Goal: Task Accomplishment & Management: Use online tool/utility

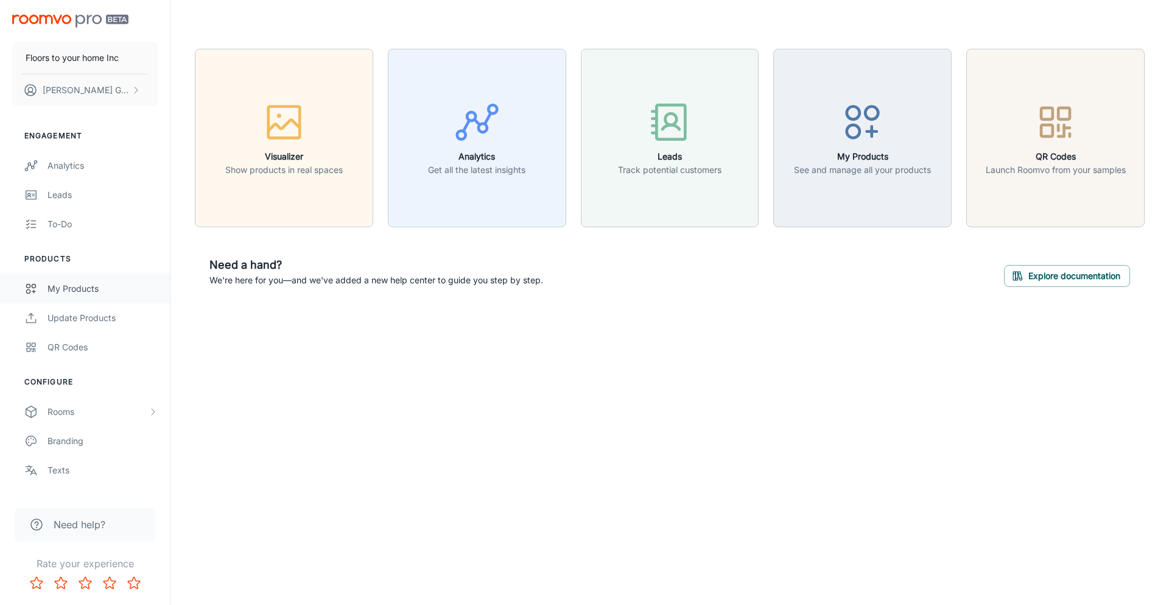
click at [67, 292] on div "My Products" at bounding box center [102, 288] width 110 height 13
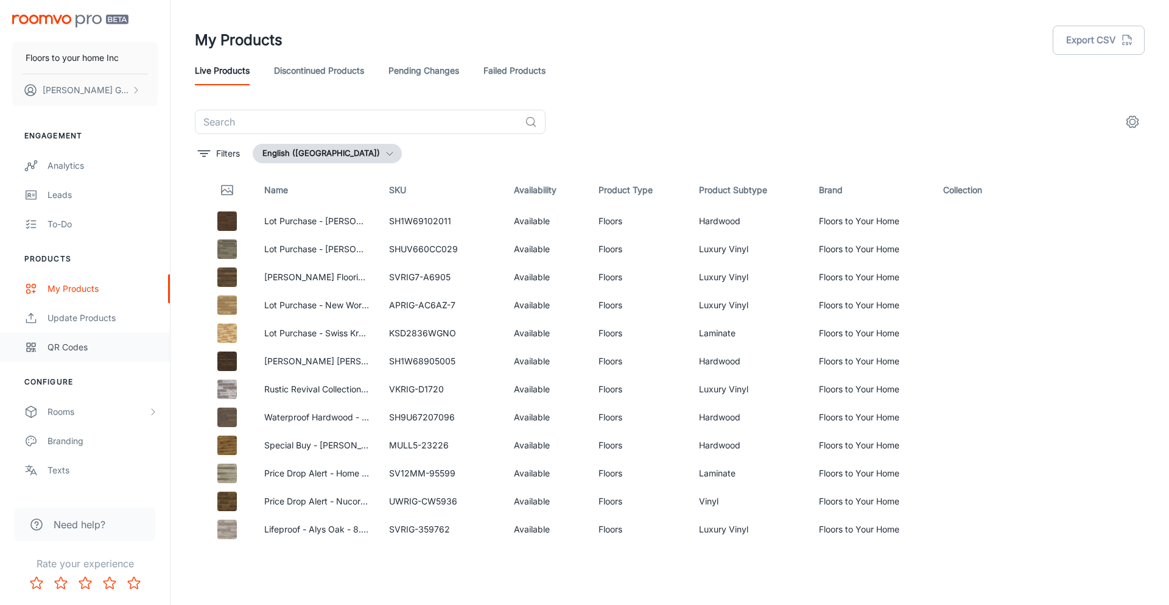
click at [92, 351] on div "QR Codes" at bounding box center [102, 346] width 110 height 13
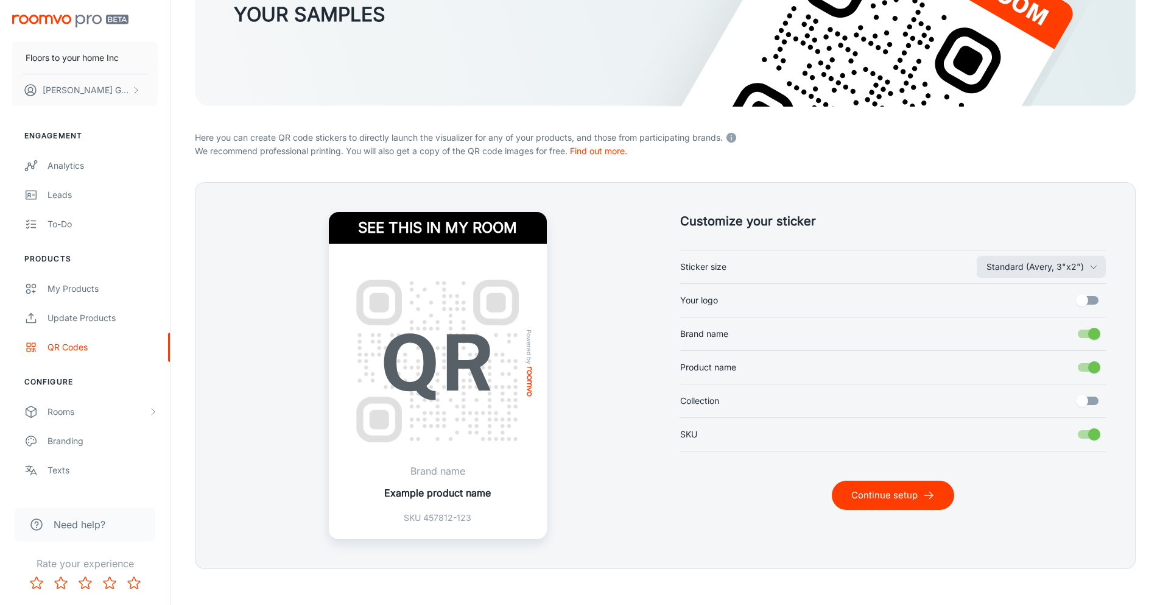
scroll to position [198, 0]
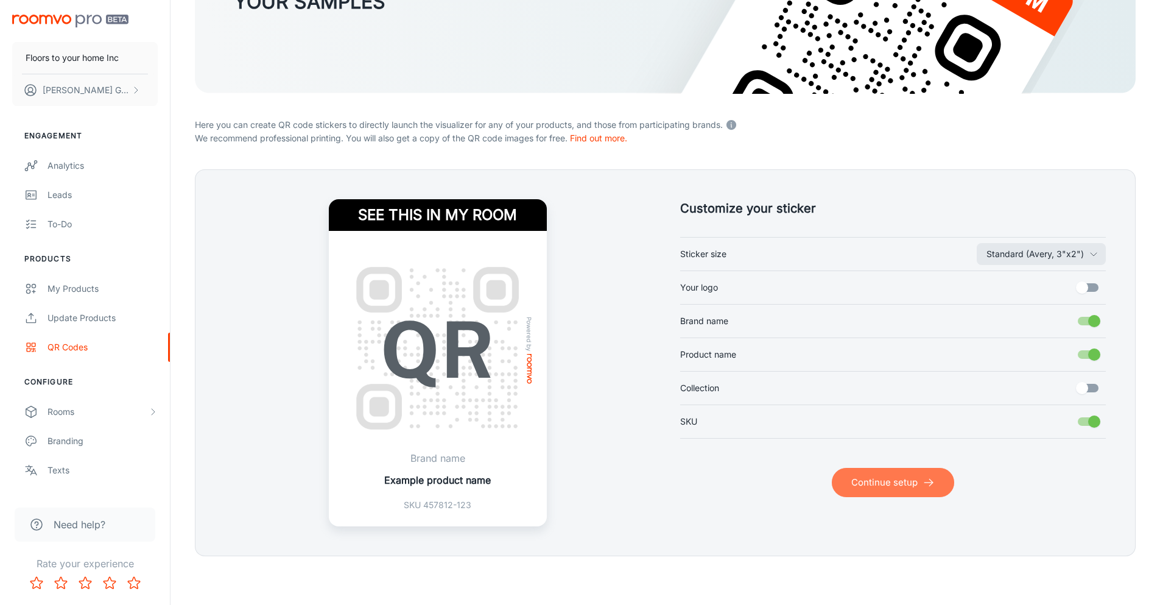
click at [893, 476] on button "Continue setup" at bounding box center [893, 482] width 122 height 29
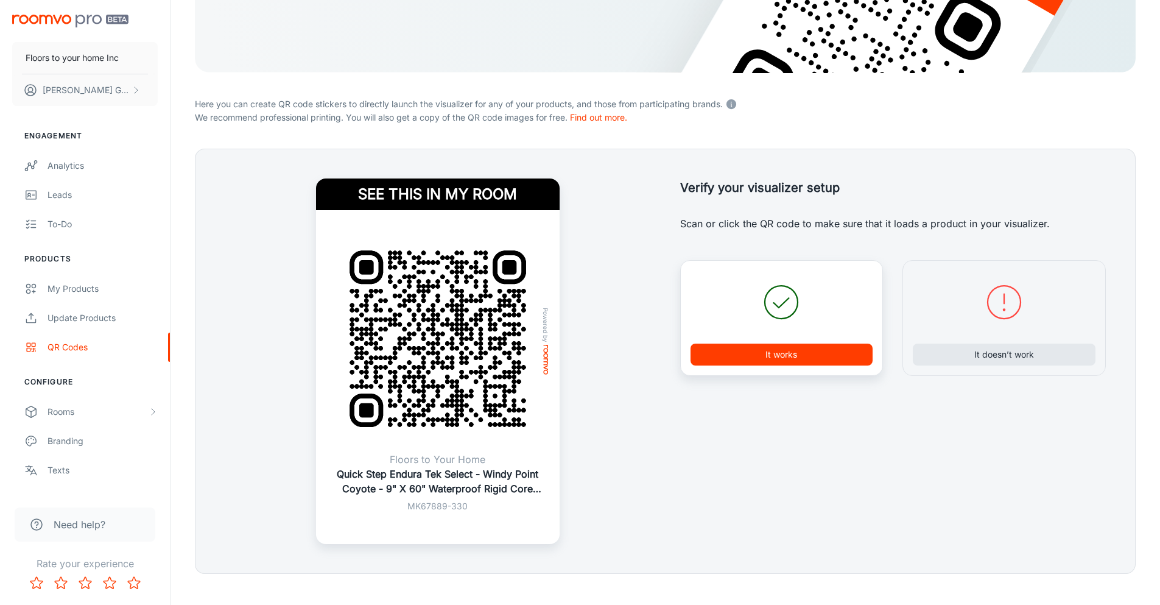
scroll to position [236, 0]
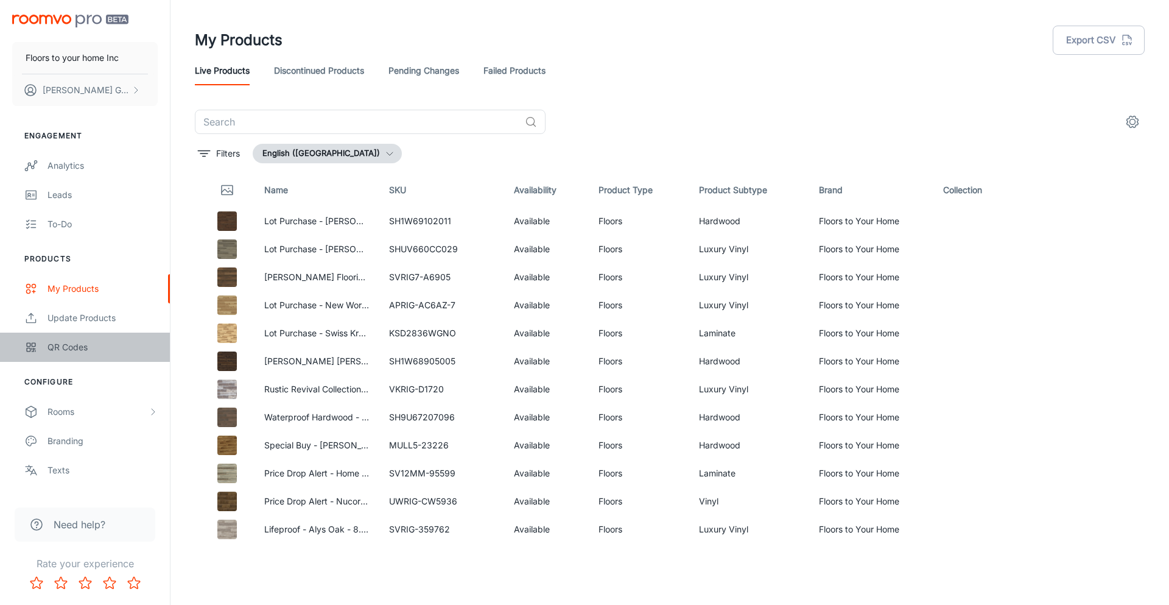
click at [87, 341] on div "QR Codes" at bounding box center [102, 346] width 110 height 13
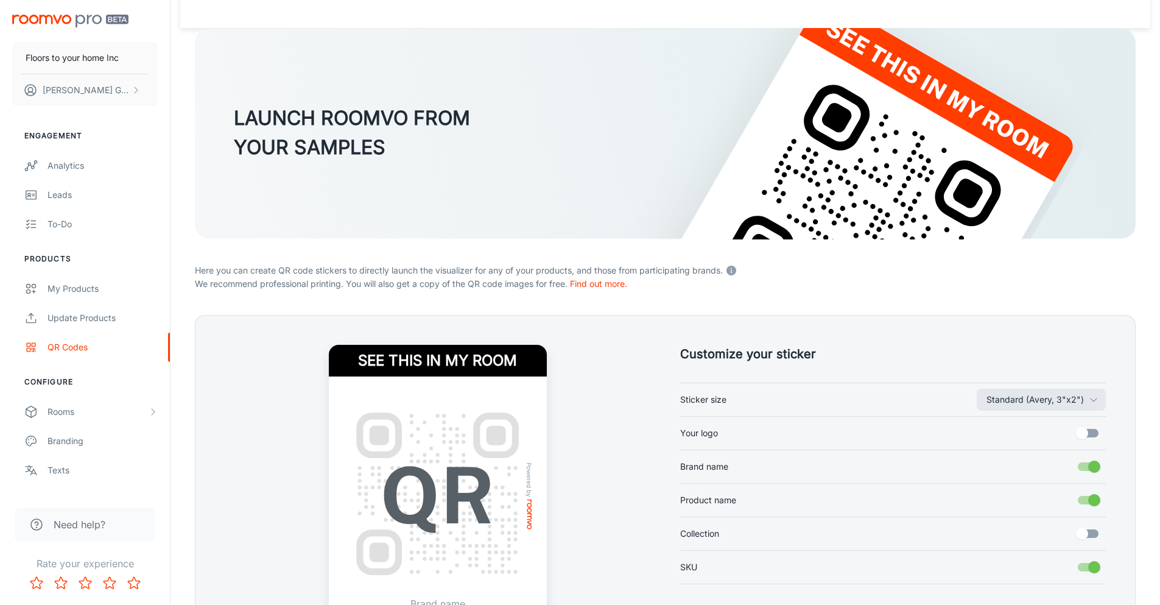
scroll to position [183, 0]
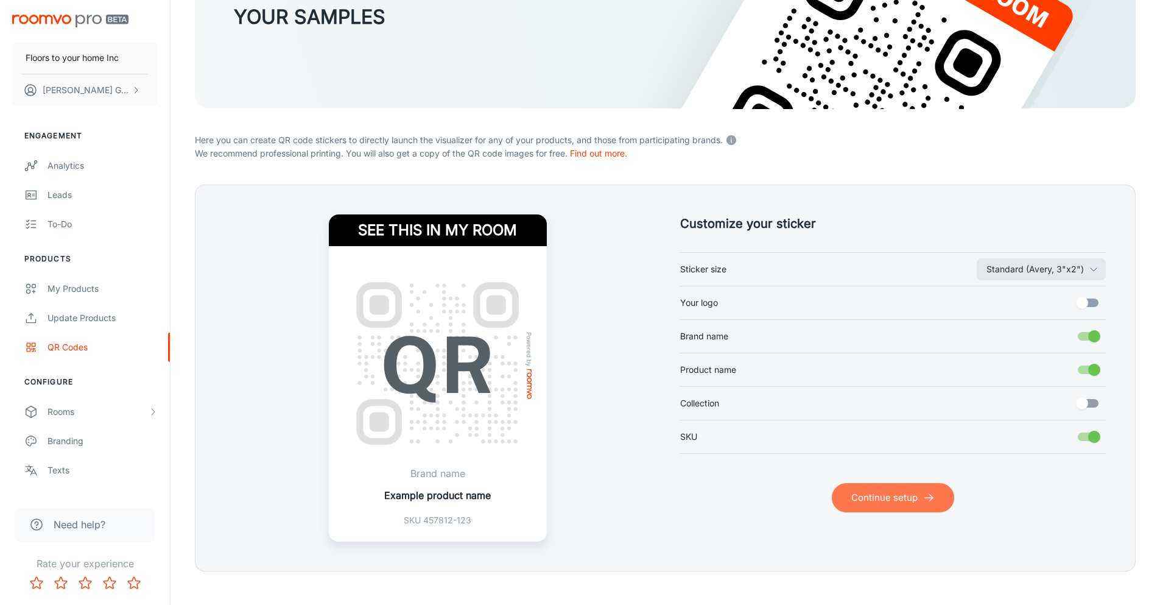
click at [882, 507] on button "Continue setup" at bounding box center [893, 497] width 122 height 29
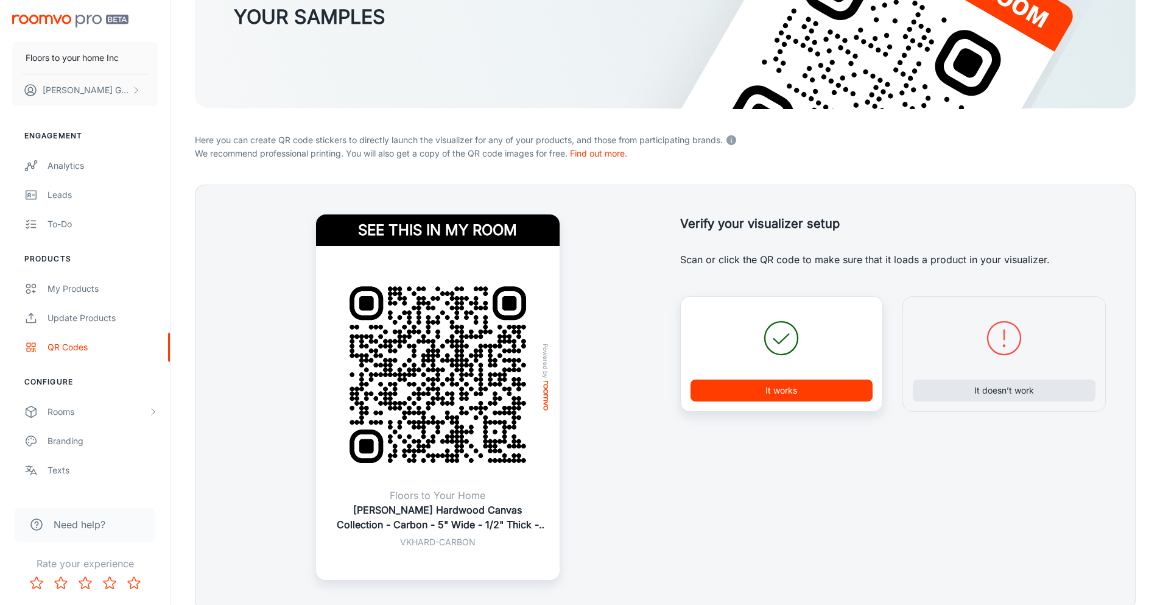
click at [790, 393] on button "It works" at bounding box center [781, 390] width 183 height 22
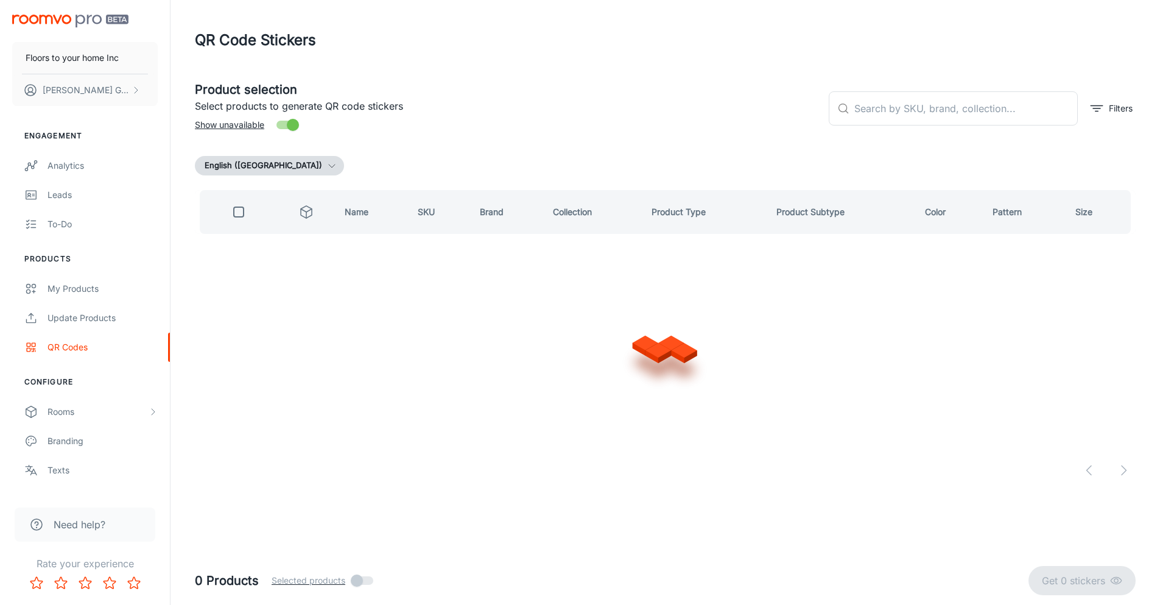
scroll to position [0, 0]
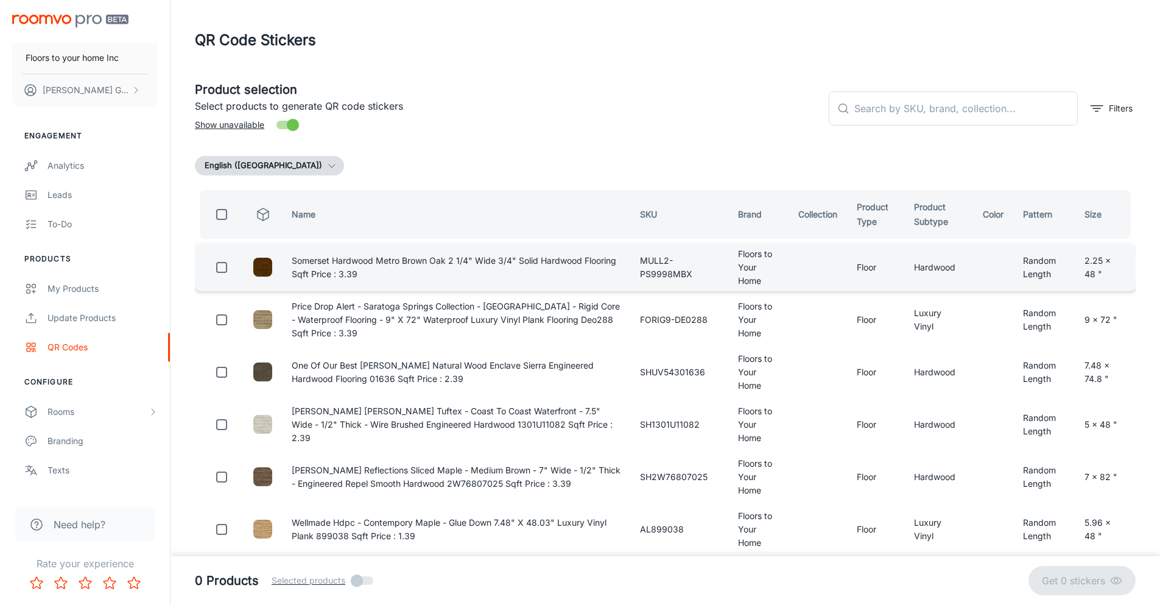
click at [223, 263] on input "checkbox" at bounding box center [221, 267] width 24 height 24
checkbox input "true"
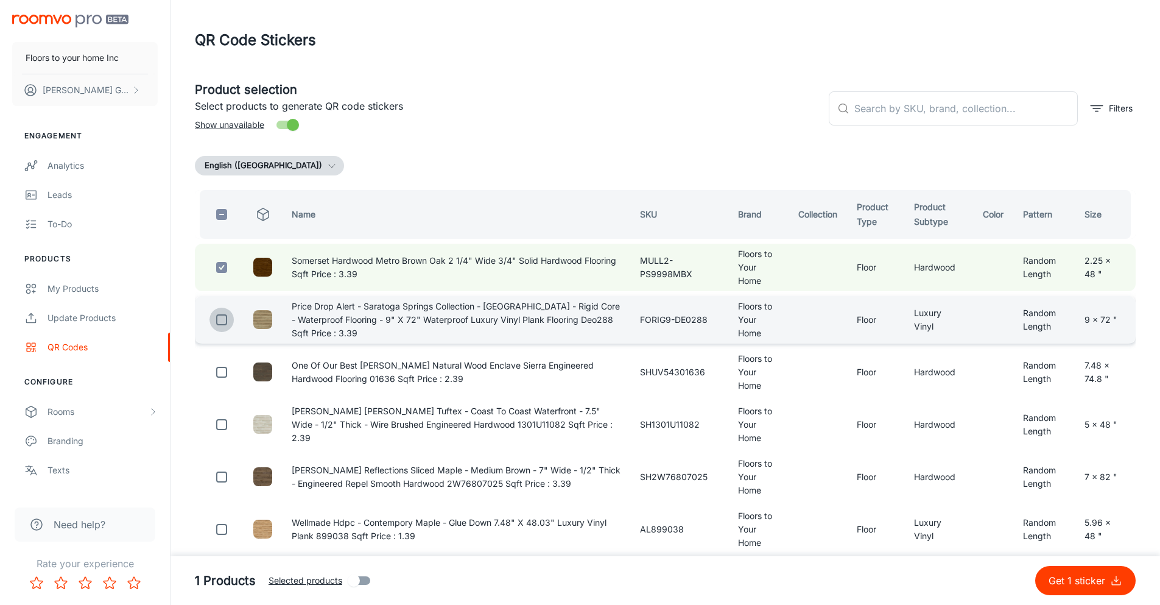
click at [221, 321] on input "checkbox" at bounding box center [221, 319] width 24 height 24
checkbox input "true"
click at [1104, 580] on p "Get 2 stickers" at bounding box center [1076, 580] width 68 height 15
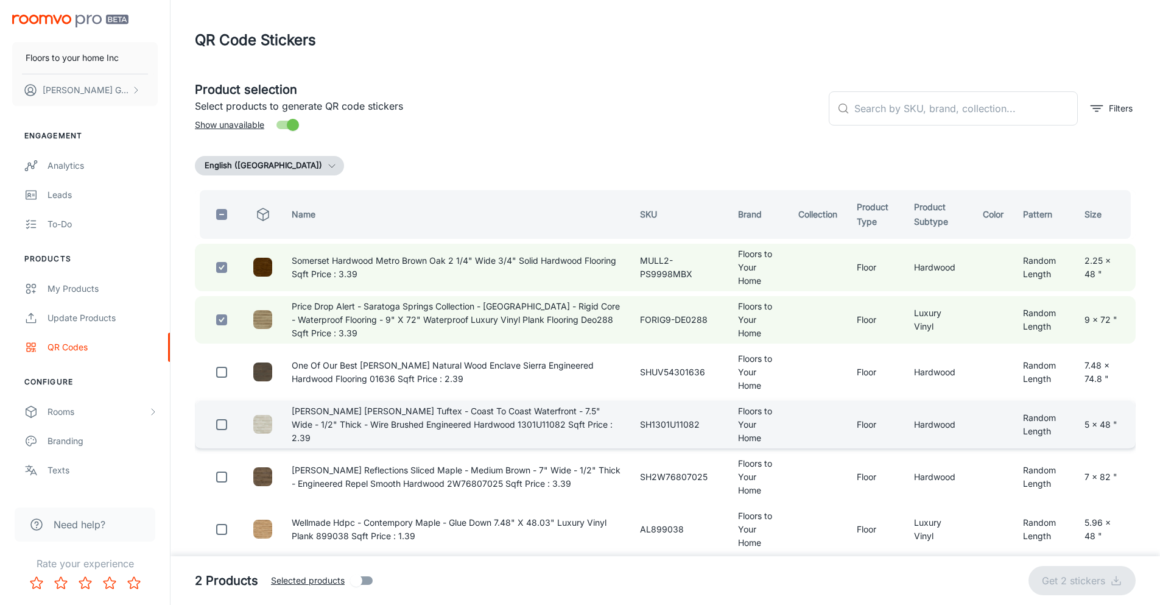
checkbox input "false"
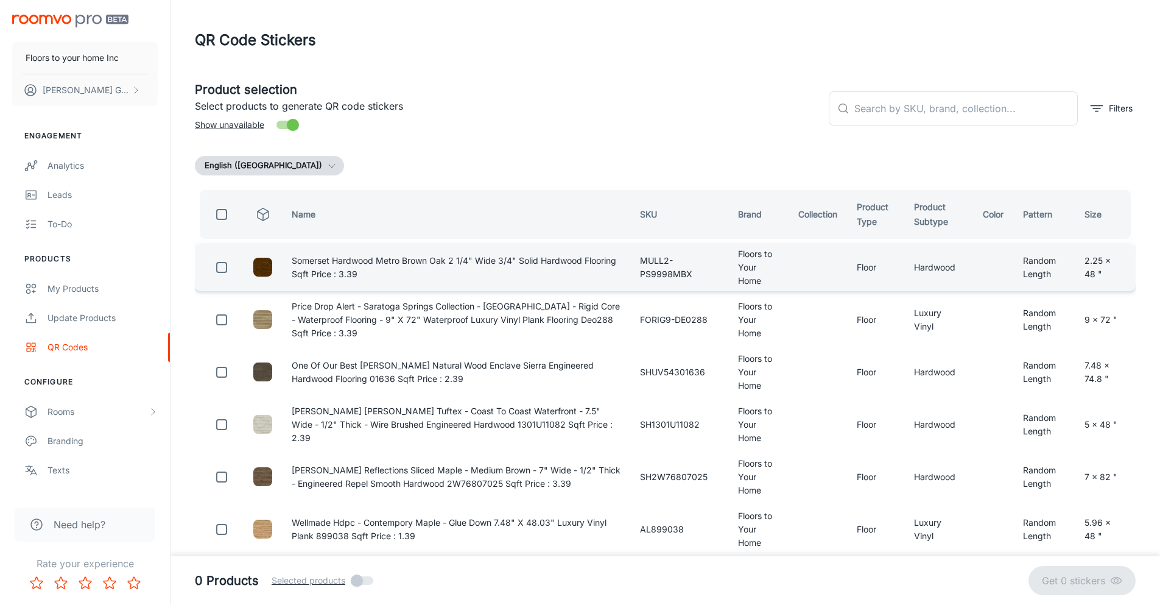
click at [326, 265] on td "Somerset Hardwood Metro Brown Oak 2 1/4" Wide 3/4" Solid Hardwood Flooring Sqft…" at bounding box center [456, 267] width 348 height 47
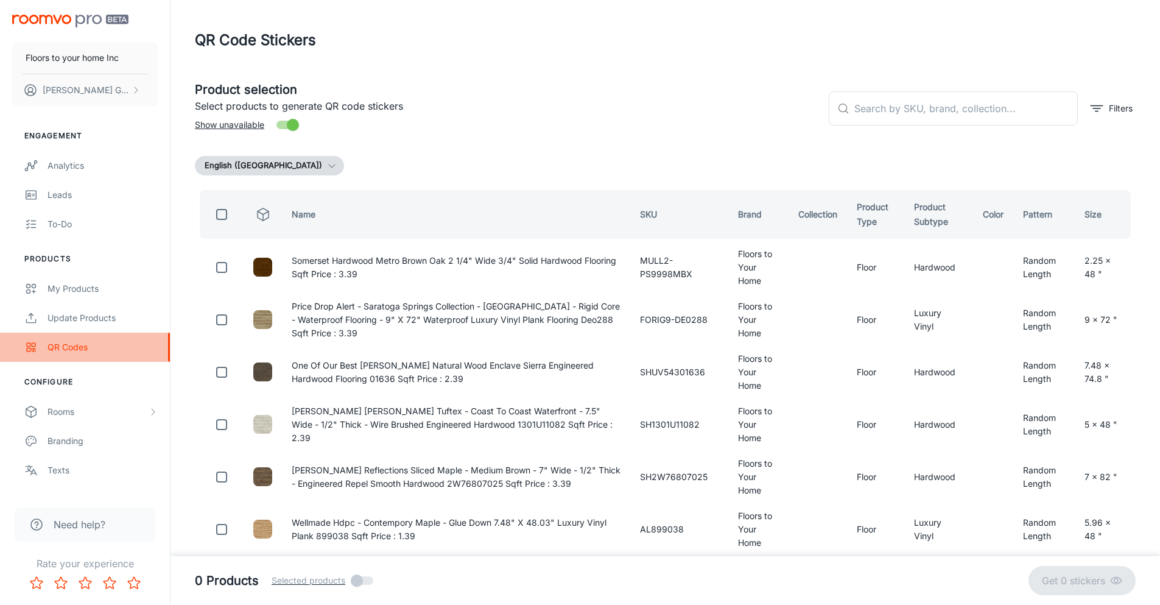
click at [50, 340] on div "QR Codes" at bounding box center [102, 346] width 110 height 13
